Goal: Information Seeking & Learning: Learn about a topic

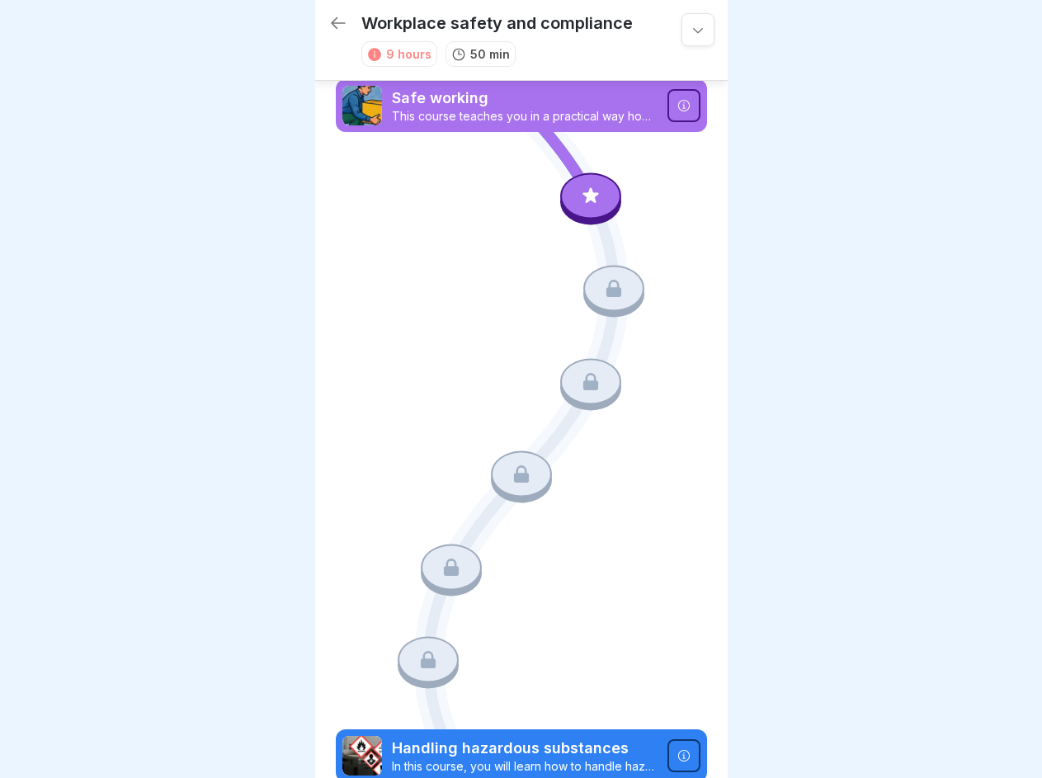
click at [690, 30] on icon at bounding box center [698, 29] width 17 height 17
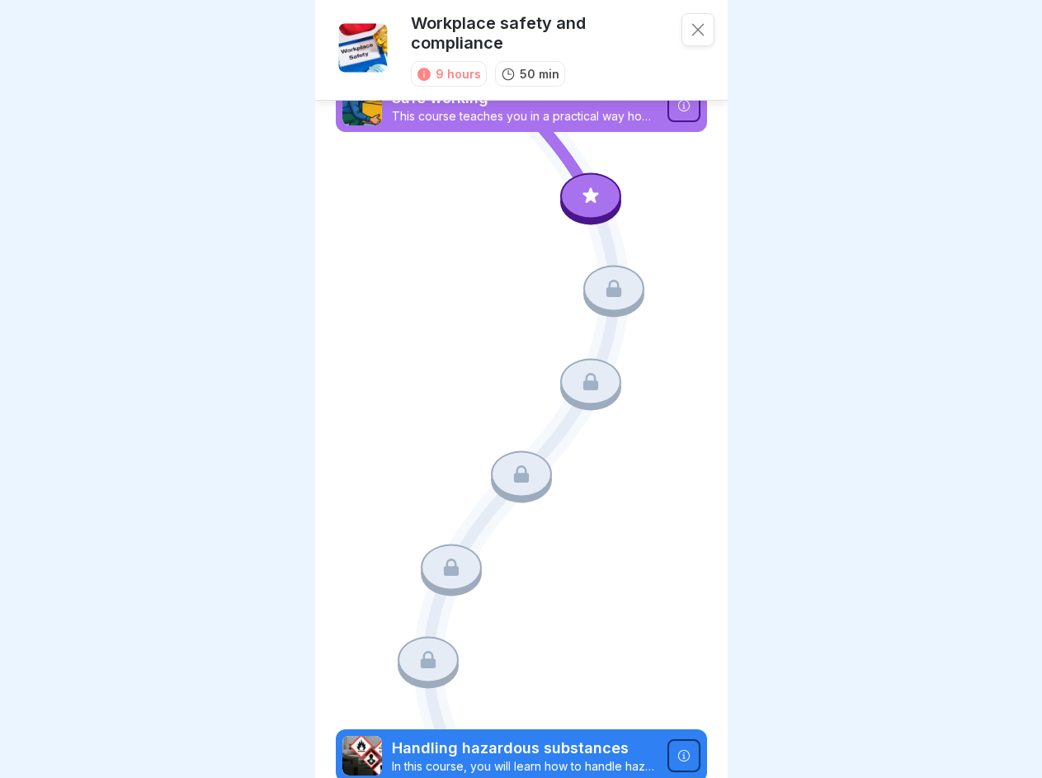
click at [678, 106] on icon at bounding box center [684, 106] width 12 height 12
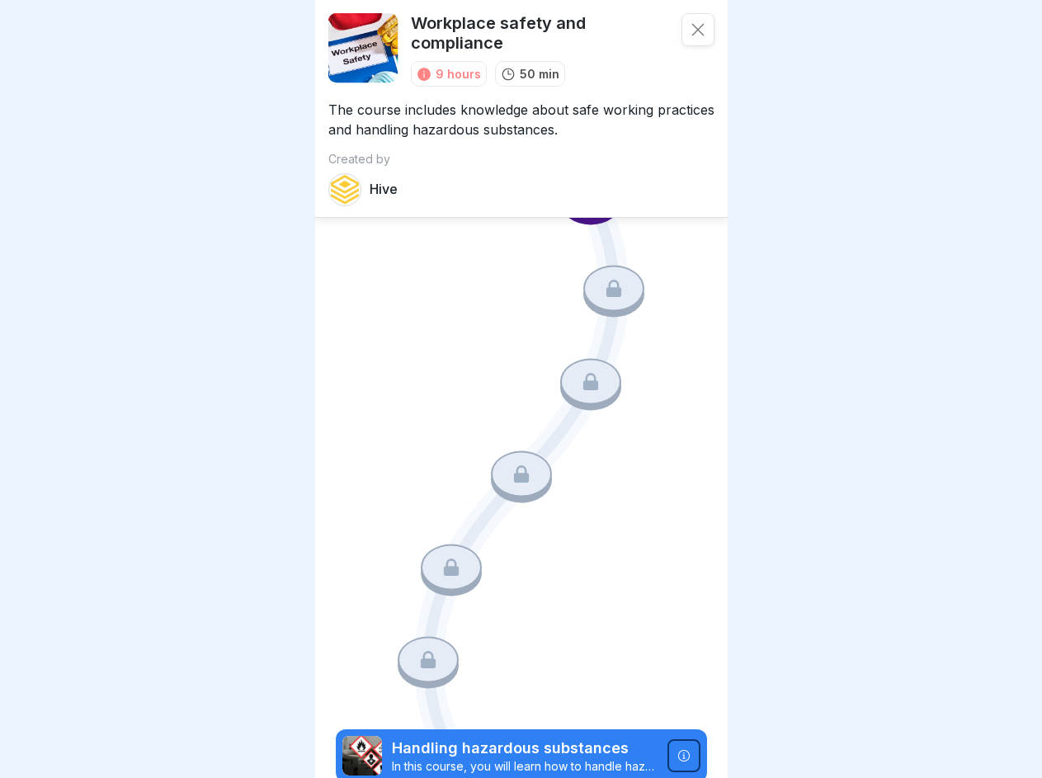
click at [582, 195] on div "Course Safe working This course teaches you in a practical way how to work ergo…" at bounding box center [521, 389] width 1042 height 778
click at [607, 285] on icon at bounding box center [614, 288] width 15 height 17
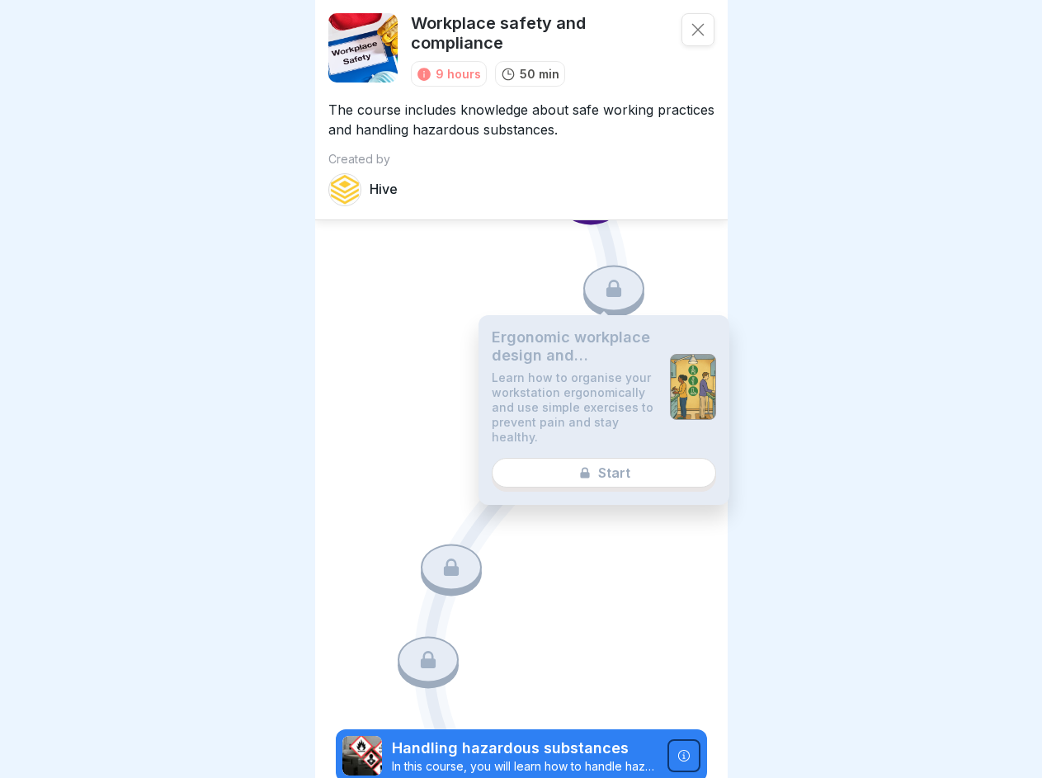
click at [582, 375] on p "Learn how to organise your workstation ergonomically and use simple exercises t…" at bounding box center [574, 408] width 165 height 74
click at [514, 464] on div "Ergonomic workplace design and prevention of muscle and joint complaints Learn …" at bounding box center [604, 410] width 251 height 190
click at [447, 559] on icon at bounding box center [451, 567] width 15 height 17
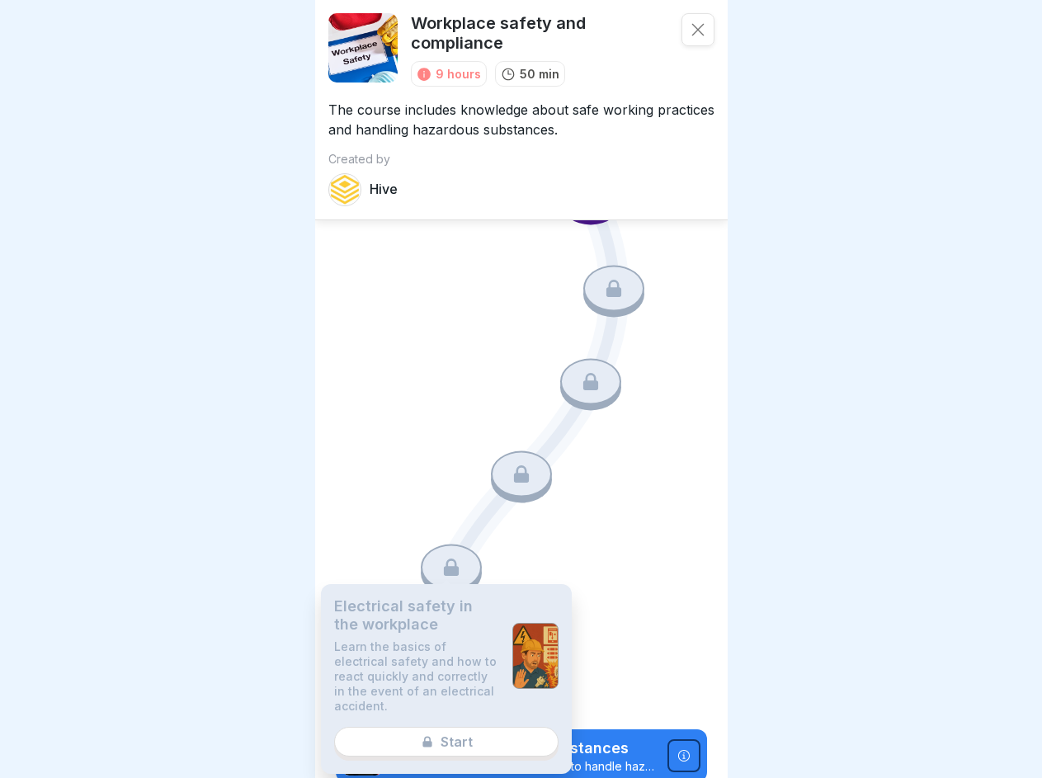
click at [424, 644] on p "Learn the basics of electrical safety and how to react quickly and correctly in…" at bounding box center [416, 677] width 165 height 74
click at [678, 749] on icon at bounding box center [684, 755] width 12 height 12
